Goal: Navigation & Orientation: Find specific page/section

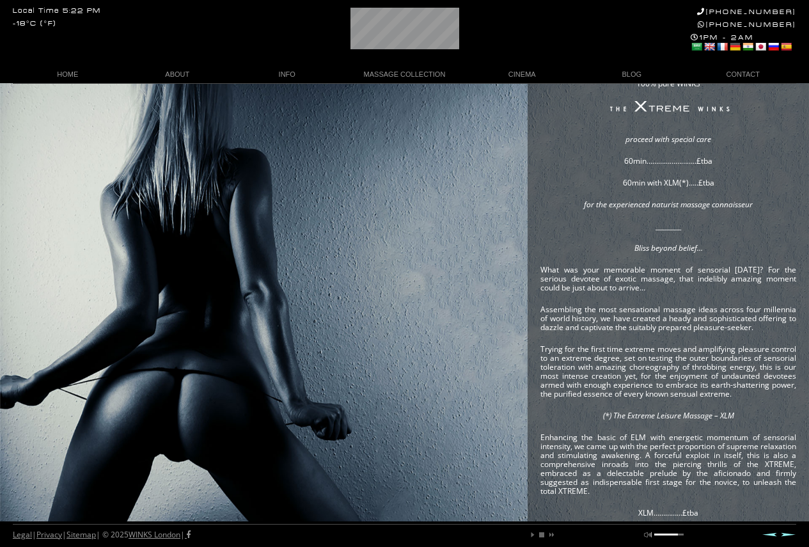
scroll to position [0, 80]
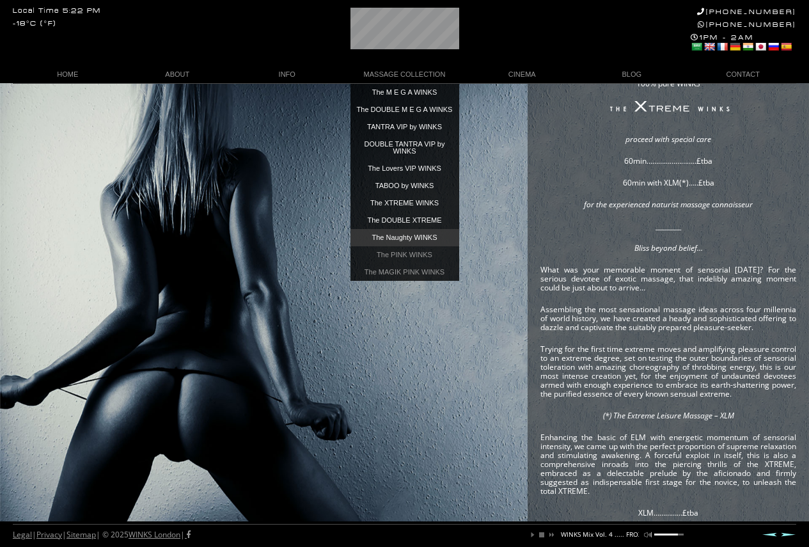
click at [405, 237] on link "The Naughty WINKS" at bounding box center [404, 237] width 109 height 17
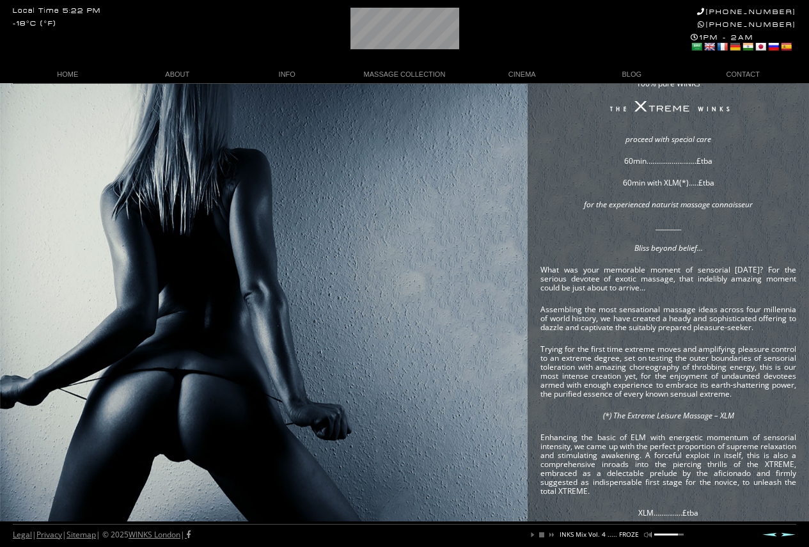
scroll to position [0, 149]
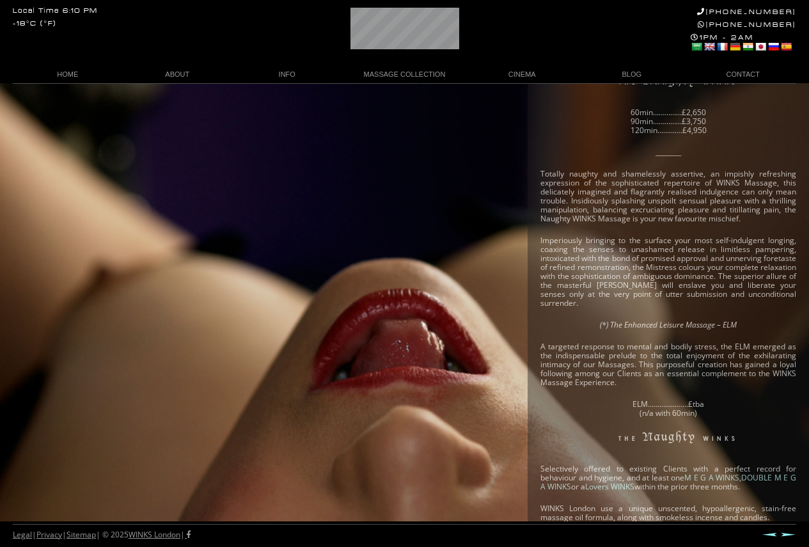
scroll to position [128, 0]
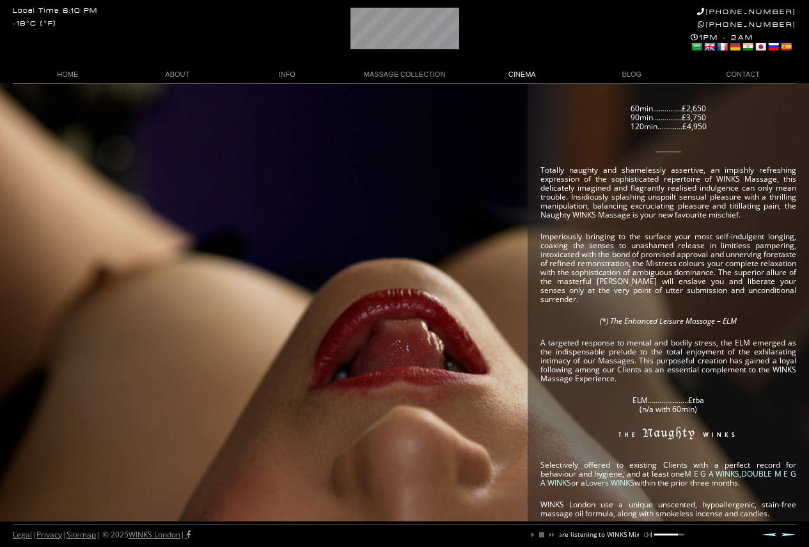
click at [526, 70] on link "CINEMA" at bounding box center [522, 74] width 110 height 17
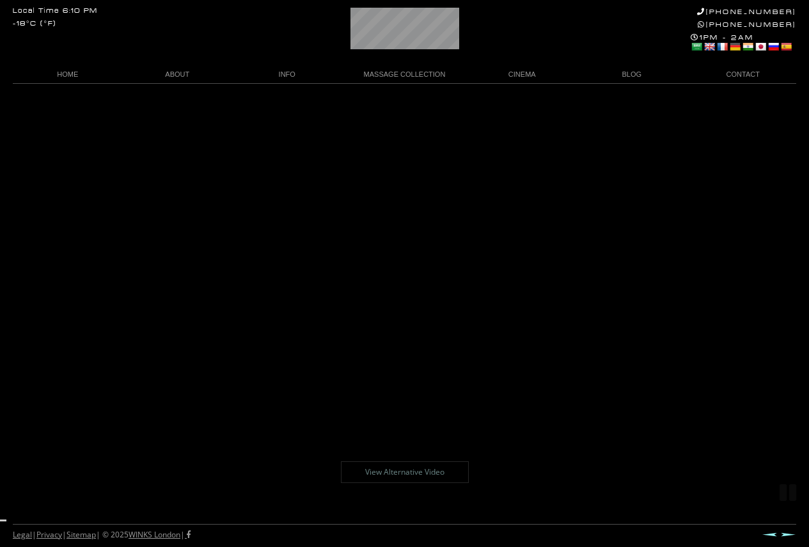
scroll to position [19, 0]
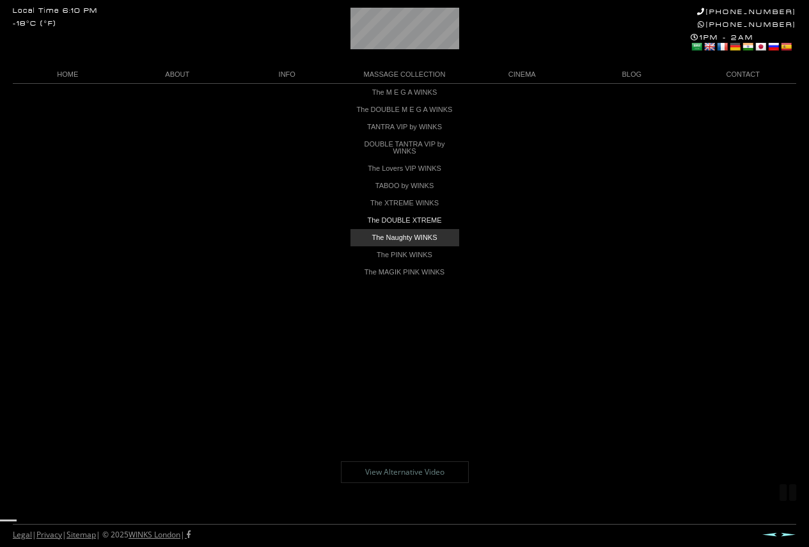
click at [419, 244] on link "The Naughty WINKS" at bounding box center [404, 237] width 109 height 17
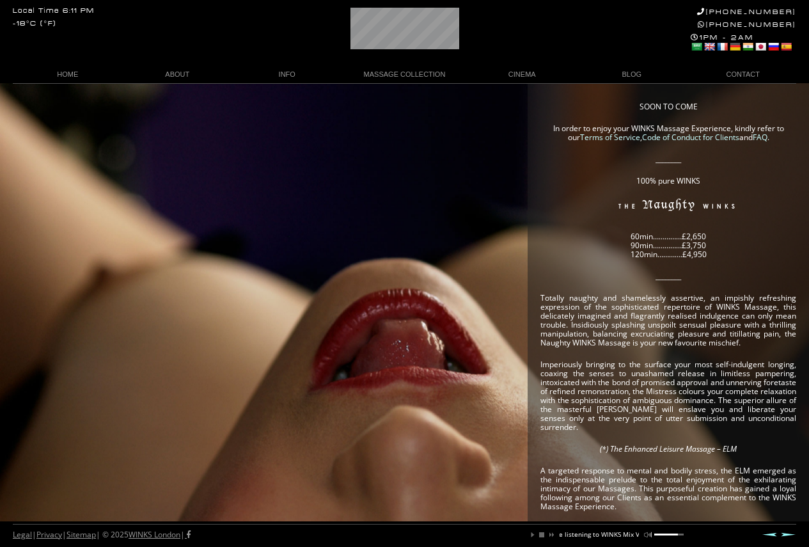
click at [494, 256] on div "SOON TO COME In order to enjoy your WINKS Massage Experience, kindly refer to o…" at bounding box center [404, 493] width 809 height 821
click at [625, 70] on link "BLOG" at bounding box center [632, 74] width 110 height 17
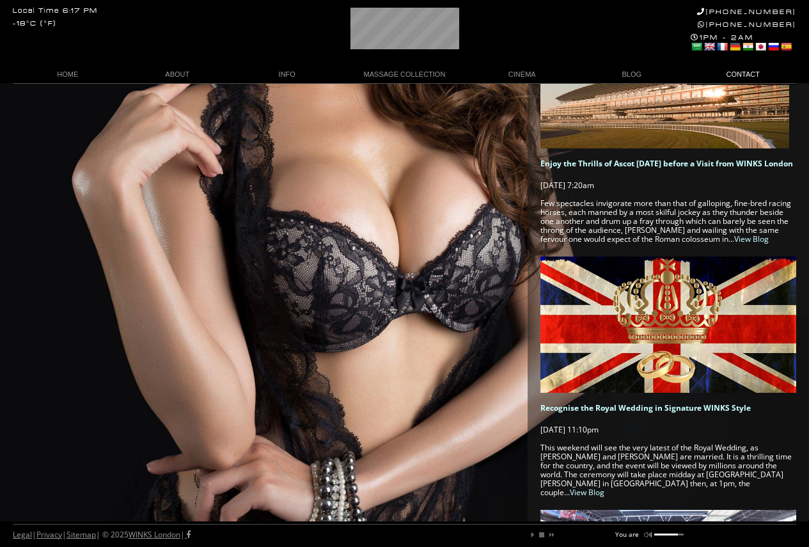
click at [743, 60] on div "Local Time 6:17 PM -18°C (°F) +44 (0)20 7118 7118 +44 788 959 8888 1PM - 2AM Se…" at bounding box center [404, 41] width 809 height 83
click at [743, 71] on link "CONTACT" at bounding box center [742, 74] width 110 height 17
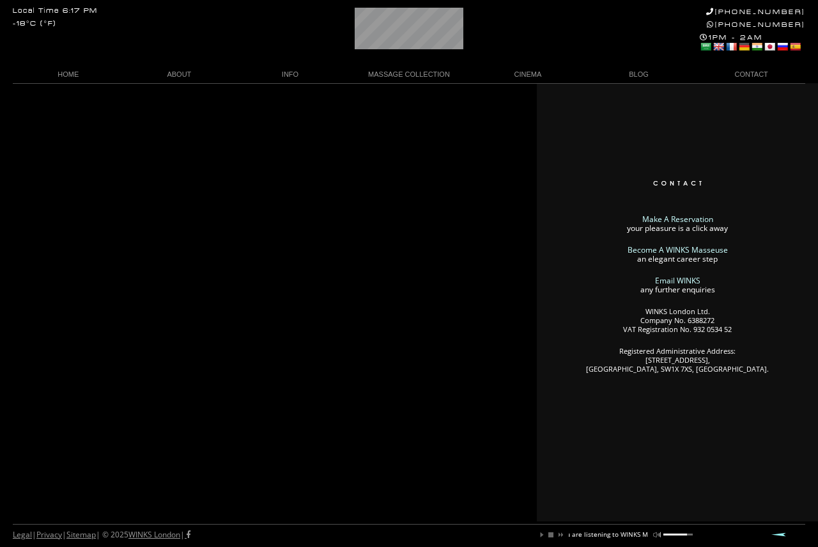
scroll to position [0, 91]
